Goal: Task Accomplishment & Management: Manage account settings

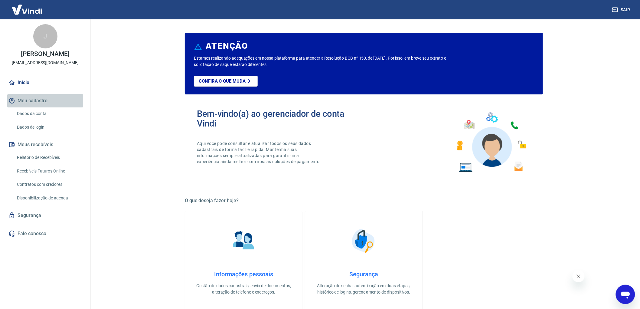
click at [37, 100] on button "Meu cadastro" at bounding box center [45, 100] width 76 height 13
click at [37, 114] on link "Dados da conta" at bounding box center [49, 113] width 69 height 12
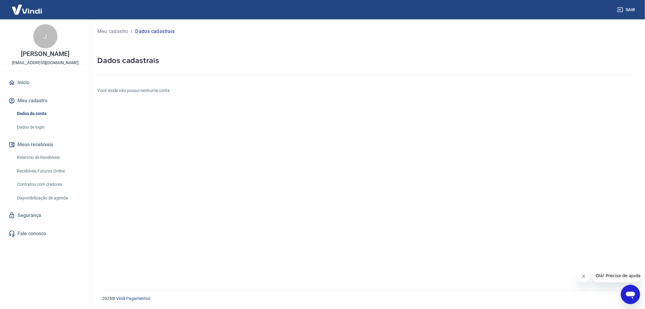
click at [37, 123] on link "Dados de login" at bounding box center [49, 127] width 69 height 12
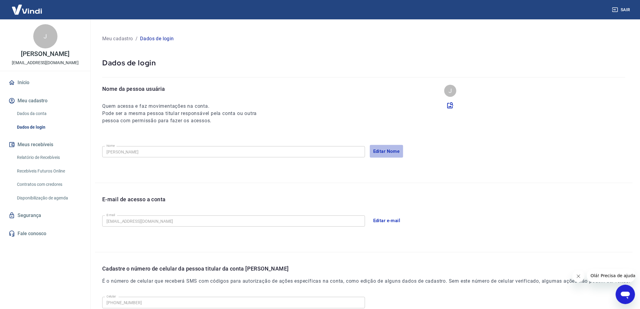
click at [391, 149] on button "Editar Nome" at bounding box center [386, 151] width 33 height 13
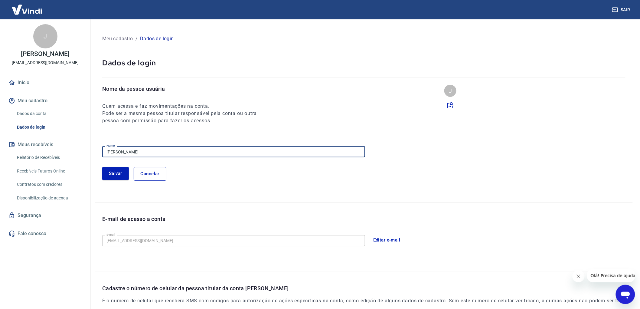
drag, startPoint x: 241, startPoint y: 152, endPoint x: 28, endPoint y: 155, distance: 212.4
click at [28, 155] on div "Sair J Jasiel D [PERSON_NAME] [EMAIL_ADDRESS][DOMAIN_NAME] Início Meu cadastro …" at bounding box center [320, 154] width 640 height 309
type input "[PERSON_NAME]"
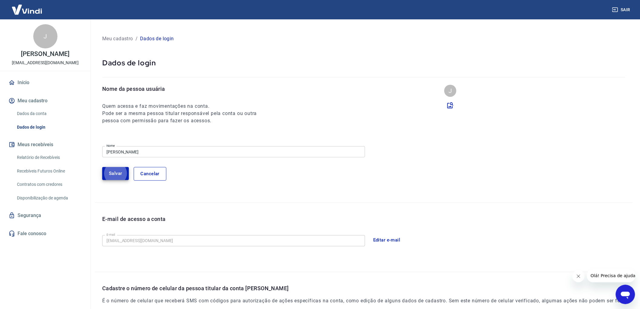
click at [120, 173] on button "Salvar" at bounding box center [115, 173] width 27 height 13
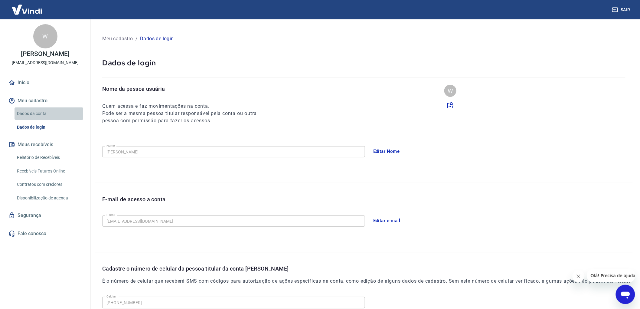
click at [37, 118] on link "Dados da conta" at bounding box center [49, 113] width 69 height 12
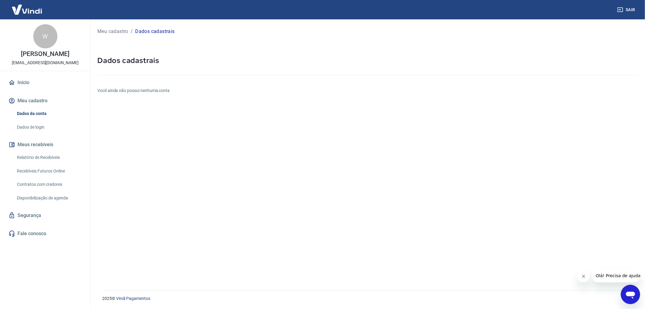
click at [37, 105] on button "Meu cadastro" at bounding box center [45, 100] width 76 height 13
click at [17, 88] on link "Início" at bounding box center [45, 82] width 76 height 13
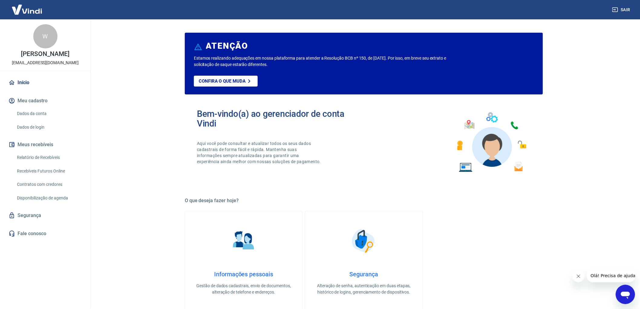
click at [255, 275] on h4 "Informações pessoais" at bounding box center [244, 273] width 98 height 7
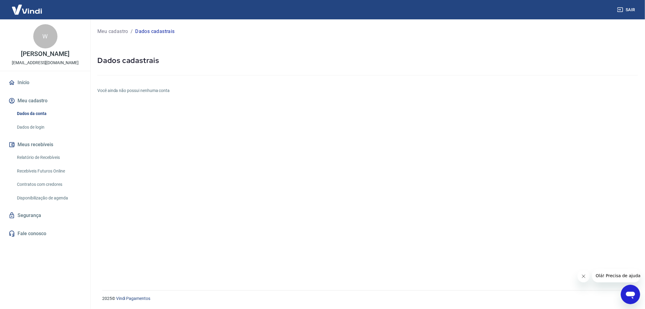
click at [29, 89] on link "Início" at bounding box center [45, 82] width 76 height 13
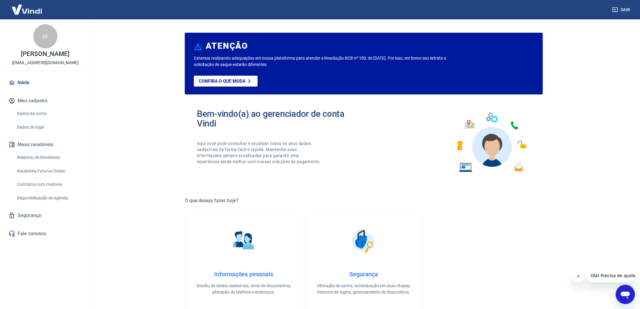
click at [579, 274] on icon "Fechar mensagem da empresa" at bounding box center [578, 275] width 5 height 5
click at [29, 238] on link "Fale conosco" at bounding box center [45, 233] width 76 height 13
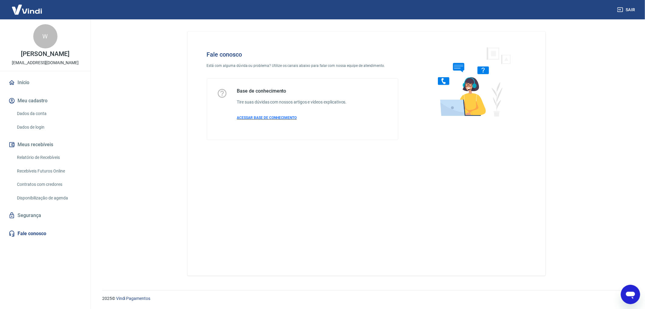
click at [267, 116] on span "ACESSAR BASE DE CONHECIMENTO" at bounding box center [267, 118] width 60 height 4
